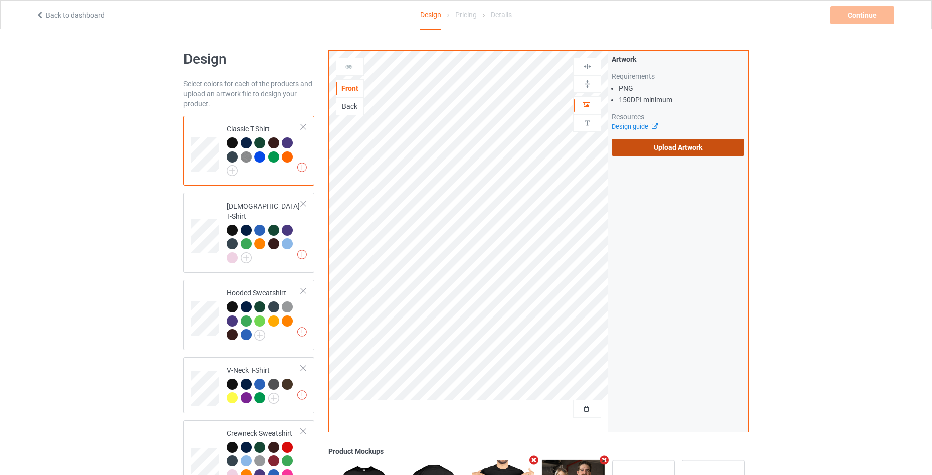
click at [646, 146] on label "Upload Artwork" at bounding box center [678, 147] width 133 height 17
click at [0, 0] on input "Upload Artwork" at bounding box center [0, 0] width 0 height 0
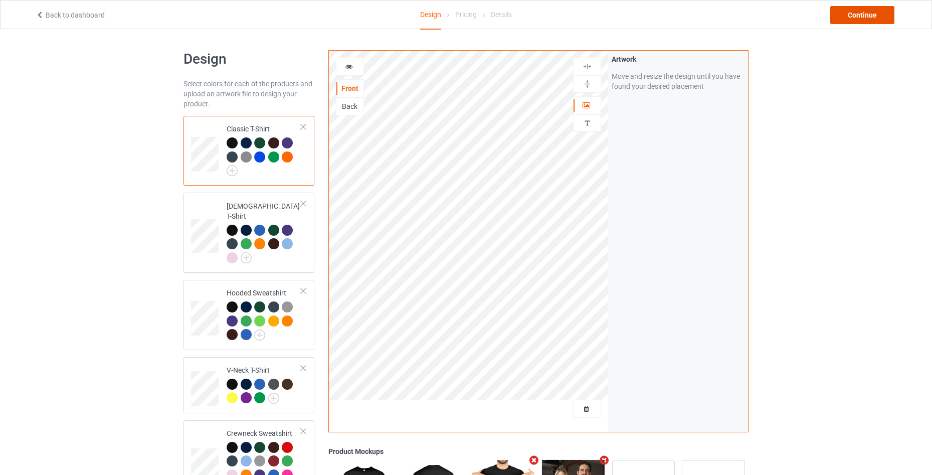
click at [855, 17] on div "Continue" at bounding box center [862, 15] width 64 height 18
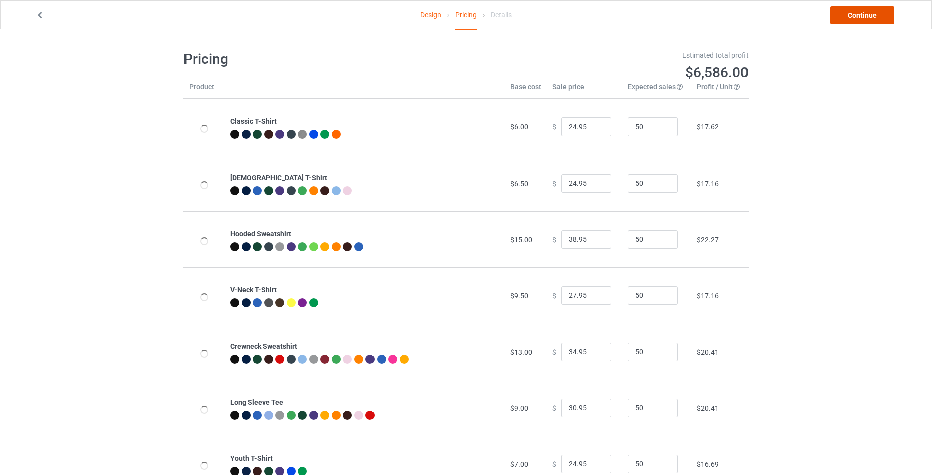
click at [855, 17] on link "Continue" at bounding box center [862, 15] width 64 height 18
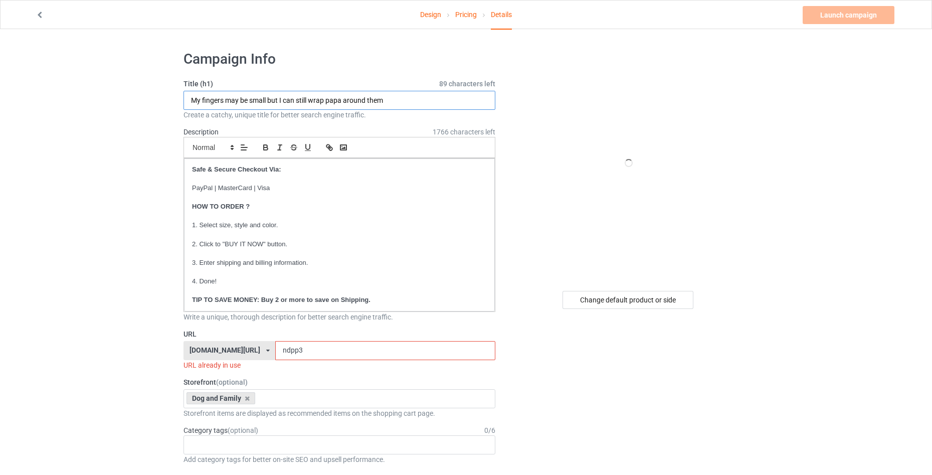
drag, startPoint x: 401, startPoint y: 98, endPoint x: 15, endPoint y: 116, distance: 386.4
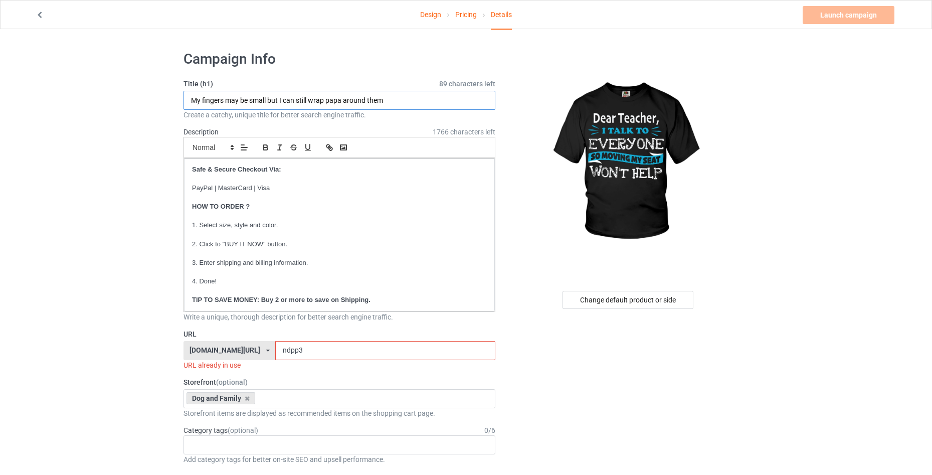
paste input "Dear Teacher, I talk to everyone so moving my seat won’t help"
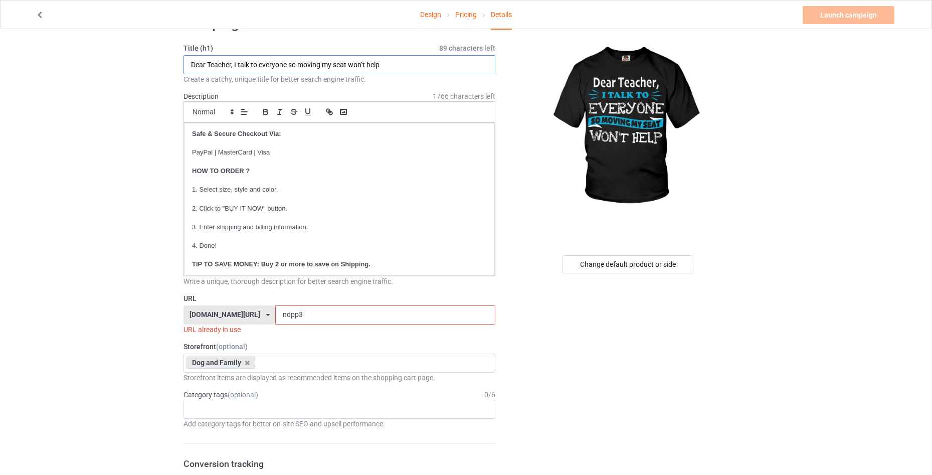
scroll to position [67, 0]
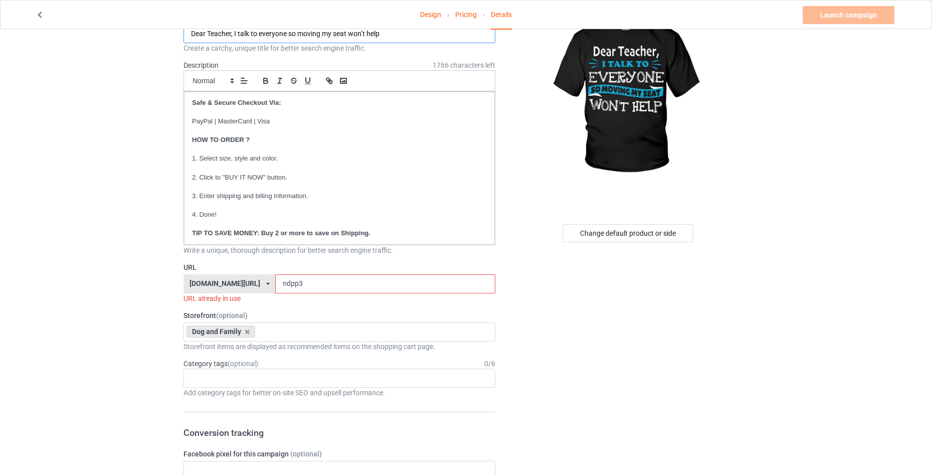
type input "Dear Teacher, I talk to everyone so moving my seat won’t help"
click at [297, 281] on input "ndpp3" at bounding box center [385, 283] width 220 height 19
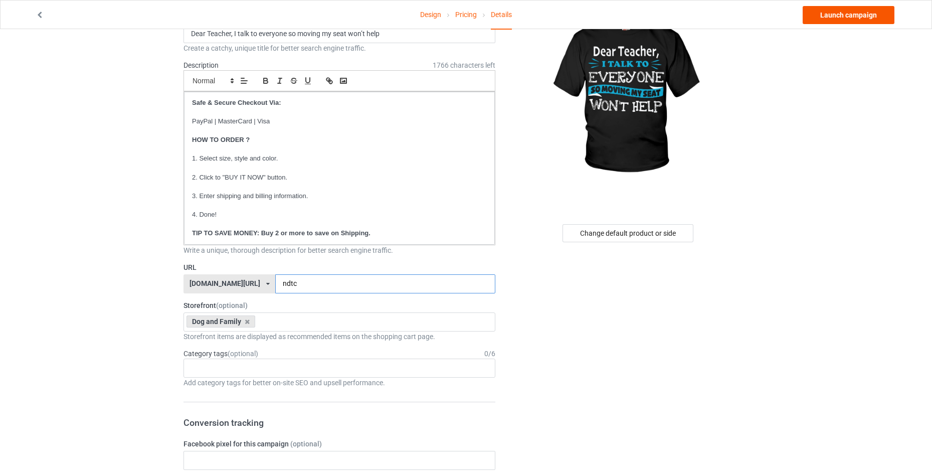
type input "ndtc"
click at [844, 14] on link "Launch campaign" at bounding box center [849, 15] width 92 height 18
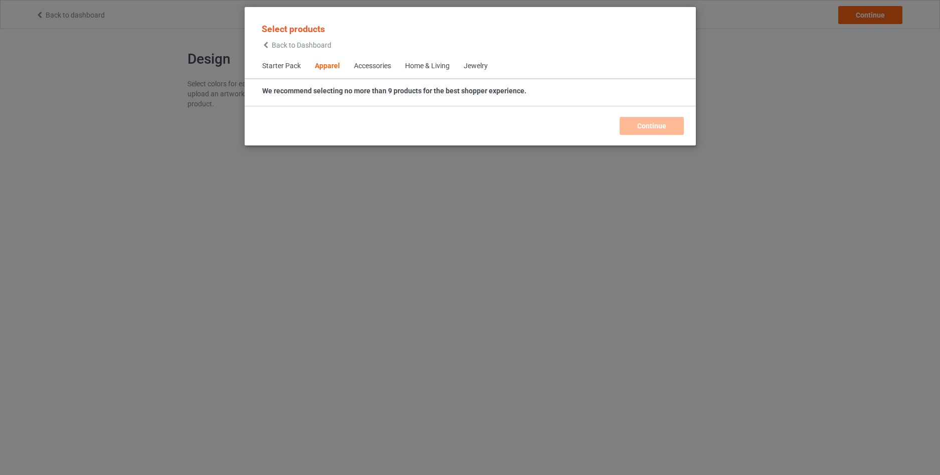
scroll to position [373, 0]
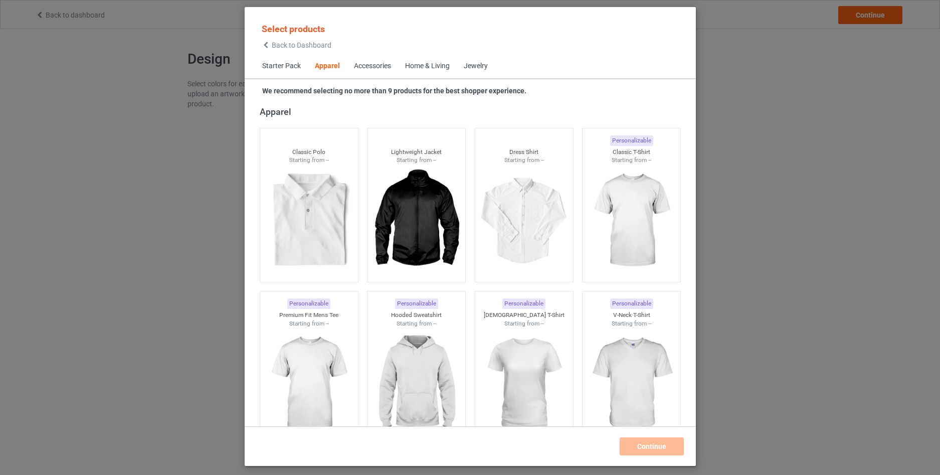
click at [270, 45] on div "Back to Dashboard" at bounding box center [297, 45] width 70 height 7
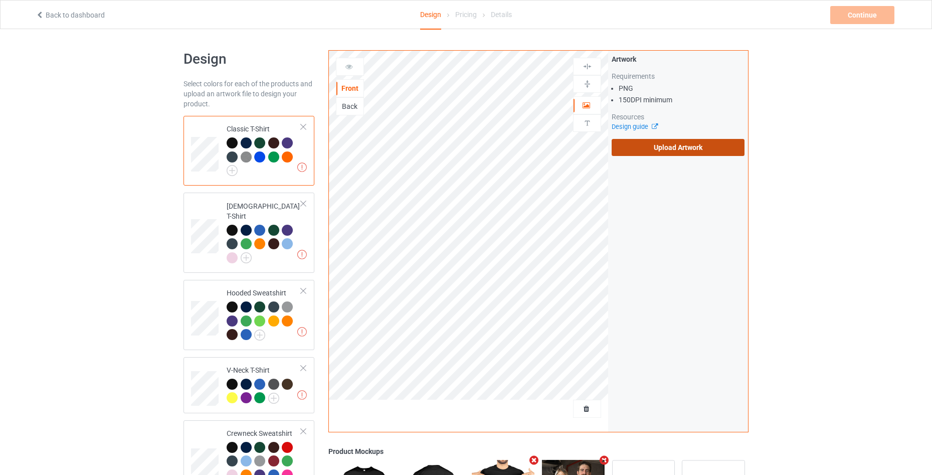
click at [649, 149] on label "Upload Artwork" at bounding box center [678, 147] width 133 height 17
click at [0, 0] on input "Upload Artwork" at bounding box center [0, 0] width 0 height 0
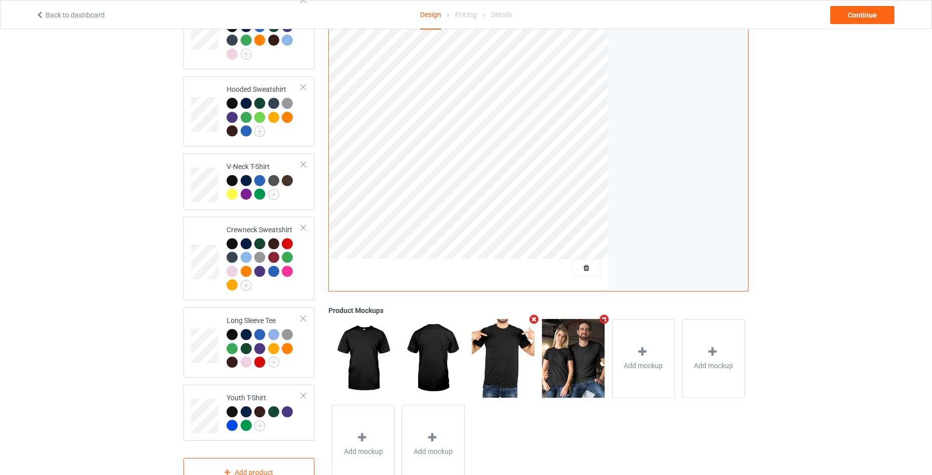
scroll to position [231, 0]
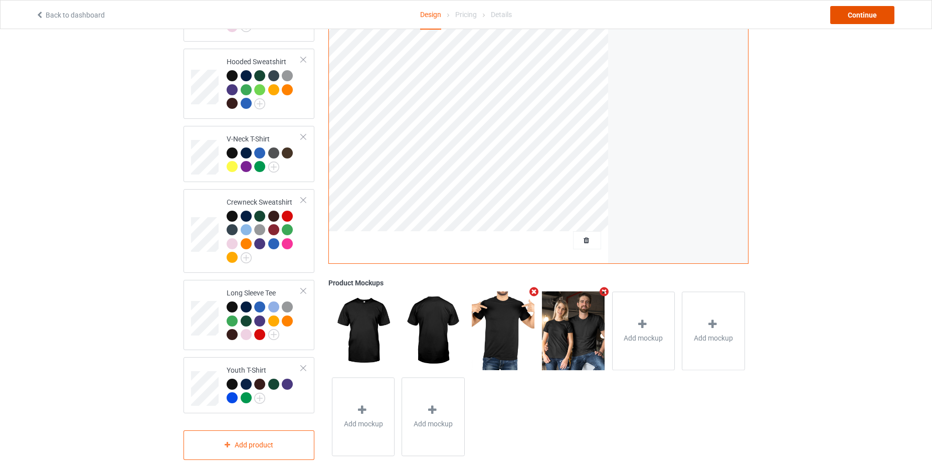
click at [857, 15] on div "Continue" at bounding box center [862, 15] width 64 height 18
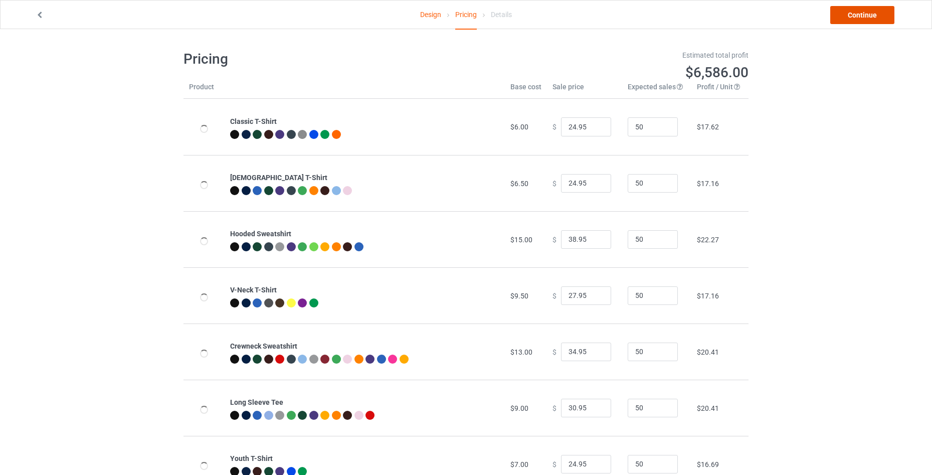
click at [857, 15] on link "Continue" at bounding box center [862, 15] width 64 height 18
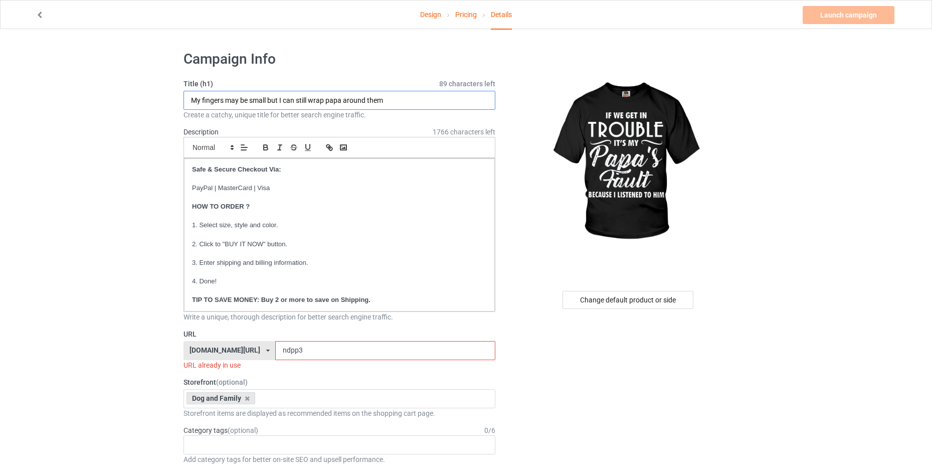
drag, startPoint x: 406, startPoint y: 101, endPoint x: 146, endPoint y: 102, distance: 259.7
paste input "If we get in trouble it’s my Papa’s fault because I listened to hi"
type input "If we get in trouble it’s my Papa’s fault because I listened to him"
click at [292, 351] on input "ndpp3" at bounding box center [385, 350] width 220 height 19
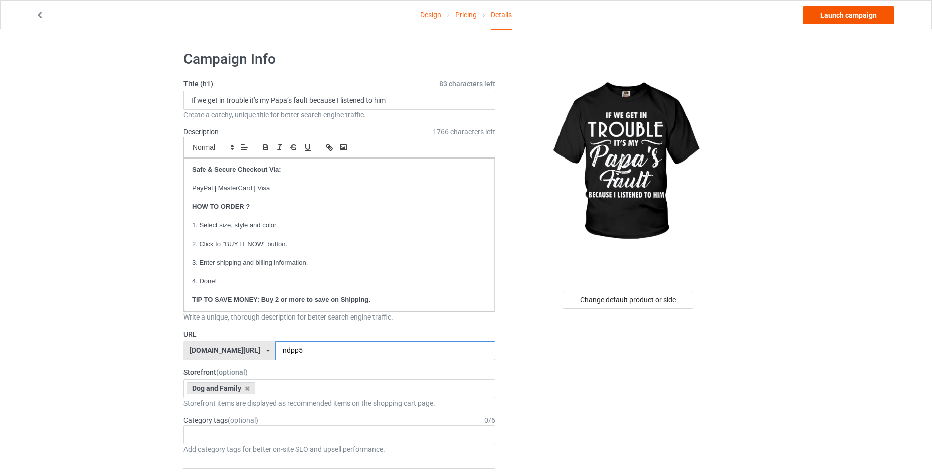
type input "ndpp5"
click at [846, 15] on link "Launch campaign" at bounding box center [849, 15] width 92 height 18
